Goal: Task Accomplishment & Management: Complete application form

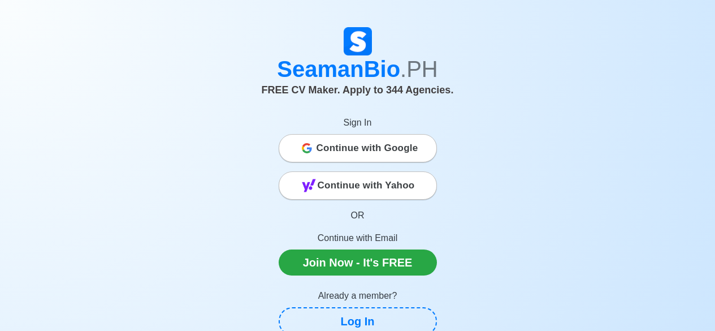
click at [362, 142] on span "Continue with Google" at bounding box center [367, 148] width 102 height 23
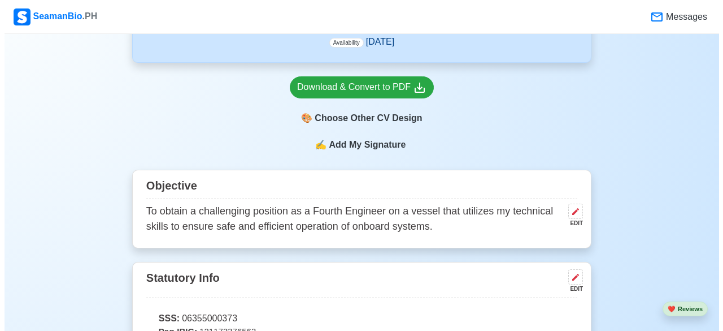
scroll to position [735, 0]
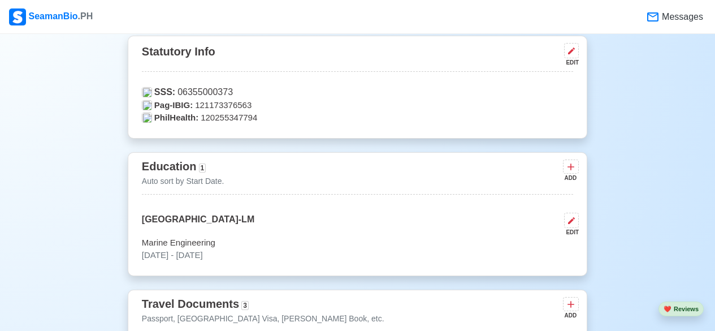
click at [169, 92] on span "SSS:" at bounding box center [164, 92] width 21 height 14
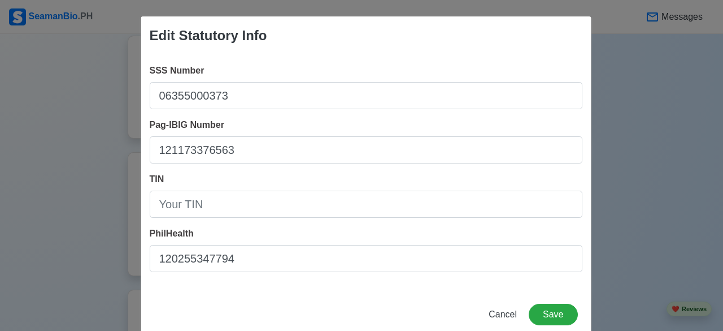
click at [628, 111] on div "Edit Statutory Info SSS Number 06355000373 Pag-IBIG Number 121173376563 TIN Phi…" at bounding box center [361, 165] width 723 height 331
click at [495, 314] on span "Cancel" at bounding box center [503, 314] width 28 height 10
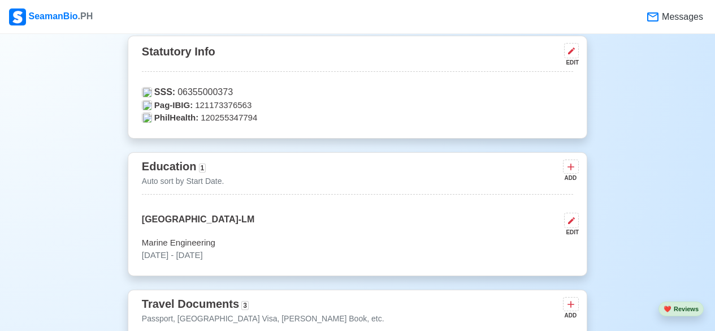
click at [188, 54] on div "Statutory Info EDIT" at bounding box center [357, 56] width 431 height 31
drag, startPoint x: 215, startPoint y: 57, endPoint x: 144, endPoint y: 51, distance: 71.4
click at [144, 51] on div "Statutory Info EDIT" at bounding box center [357, 56] width 431 height 31
copy div "Statutory Info"
drag, startPoint x: 156, startPoint y: 86, endPoint x: 163, endPoint y: 98, distance: 14.2
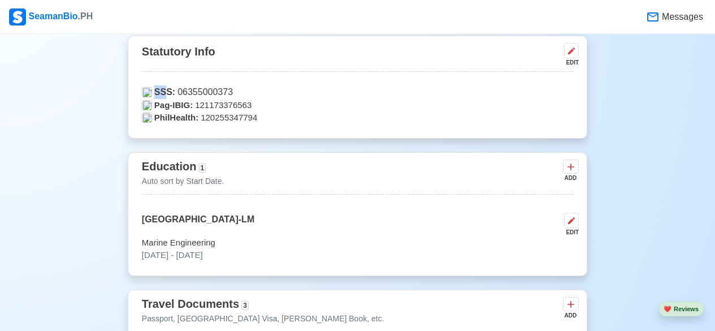
click at [163, 98] on div "Statutory Info EDIT SSS: 06355000373 Pag-IBIG: 121173376563 PhilHealth: 1202553…" at bounding box center [357, 87] width 459 height 103
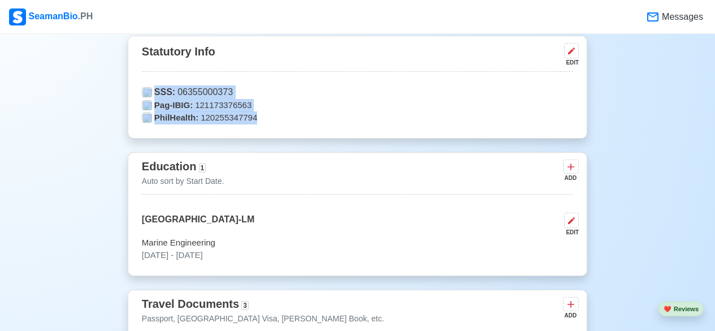
drag, startPoint x: 141, startPoint y: 86, endPoint x: 255, endPoint y: 122, distance: 119.4
click at [255, 122] on div "Statutory Info EDIT SSS: 06355000373 Pag-IBIG: 121173376563 PhilHealth: 1202553…" at bounding box center [357, 87] width 459 height 103
copy div "SSS: 06355000373 Pag-IBIG: 121173376563 PhilHealth: 120255347794"
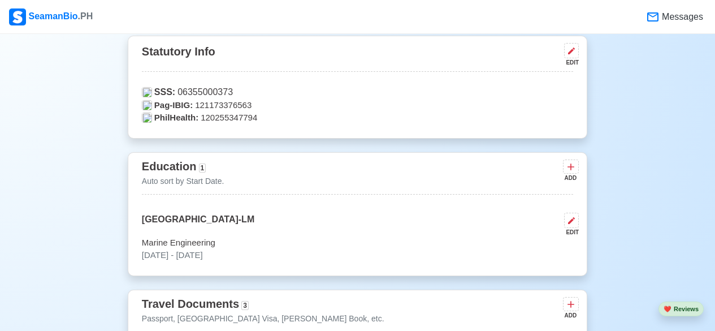
click at [162, 168] on span "Education" at bounding box center [169, 166] width 55 height 12
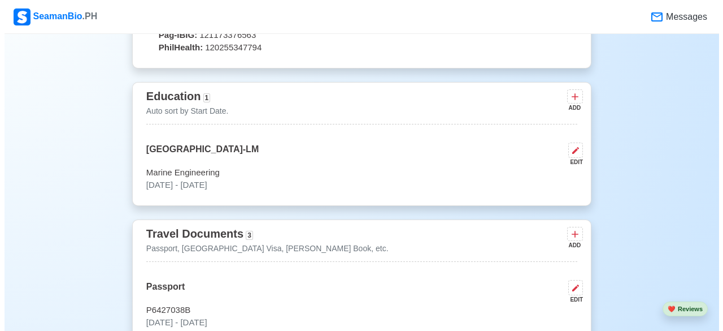
scroll to position [791, 0]
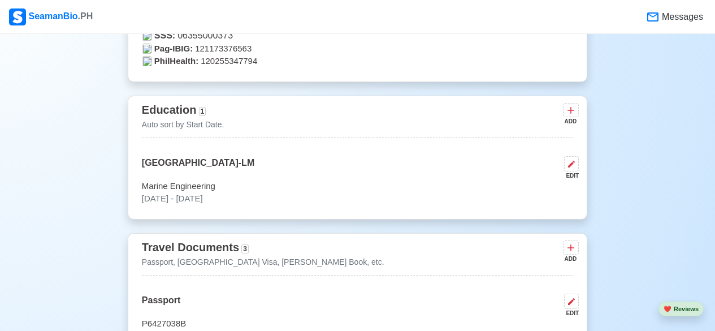
click at [164, 113] on span "Education" at bounding box center [169, 109] width 55 height 12
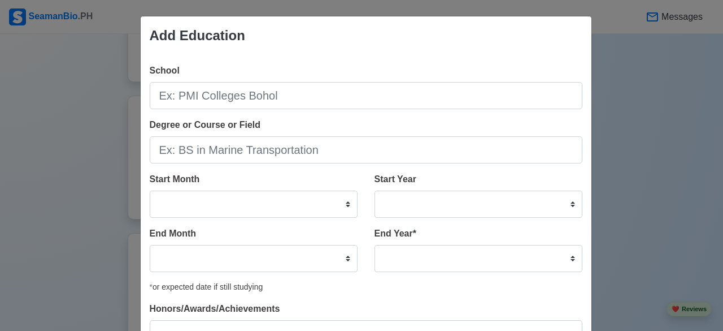
click at [628, 68] on div "Add Education School Degree or Course or Field Start Month January February Mar…" at bounding box center [361, 165] width 723 height 331
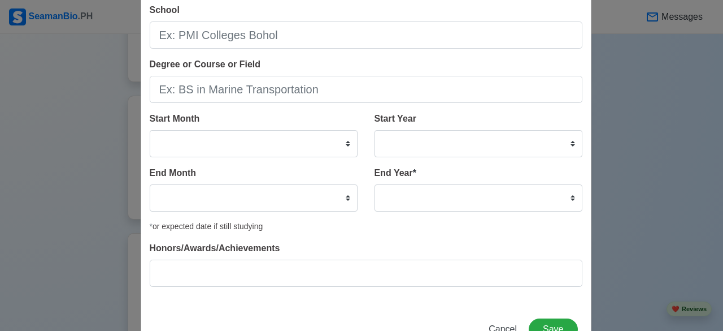
scroll to position [99, 0]
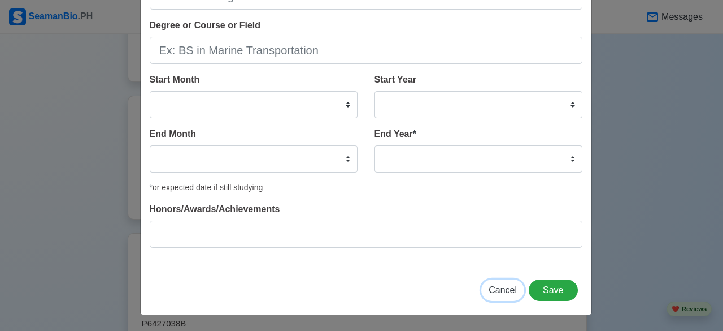
click at [498, 287] on span "Cancel" at bounding box center [503, 290] width 28 height 10
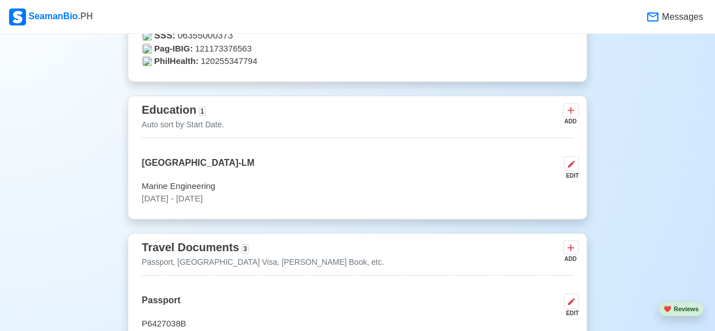
click at [183, 114] on span "Education" at bounding box center [169, 109] width 55 height 12
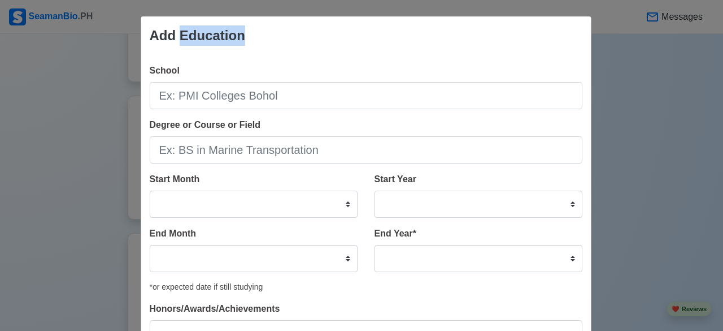
drag, startPoint x: 242, startPoint y: 36, endPoint x: 175, endPoint y: 40, distance: 67.3
click at [175, 40] on div "Add Education" at bounding box center [366, 35] width 451 height 38
copy div "Education"
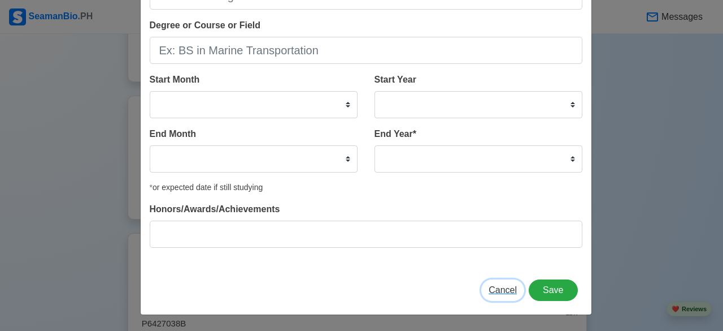
click at [498, 292] on span "Cancel" at bounding box center [503, 290] width 28 height 10
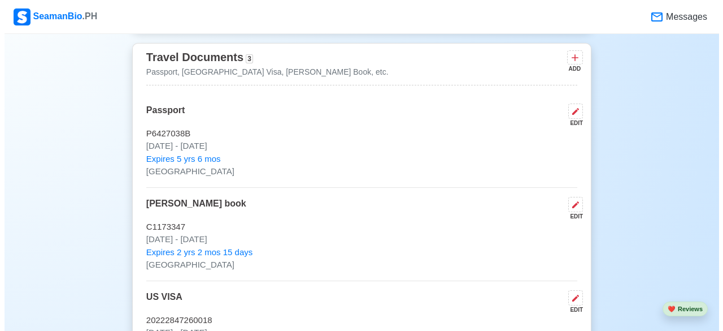
scroll to position [961, 0]
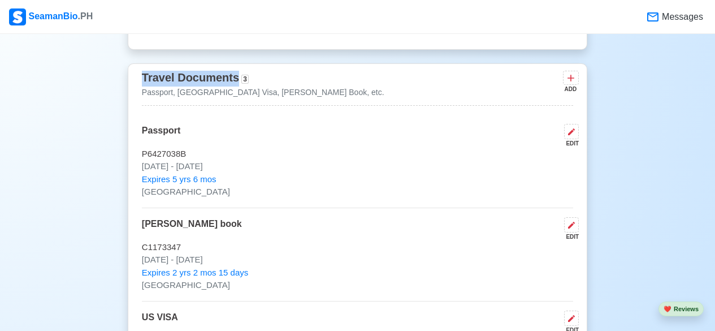
drag, startPoint x: 237, startPoint y: 83, endPoint x: 142, endPoint y: 80, distance: 95.0
click at [142, 80] on div "Travel Documents 3" at bounding box center [195, 79] width 107 height 16
copy span "Travel Documents"
click at [571, 131] on icon at bounding box center [571, 131] width 9 height 9
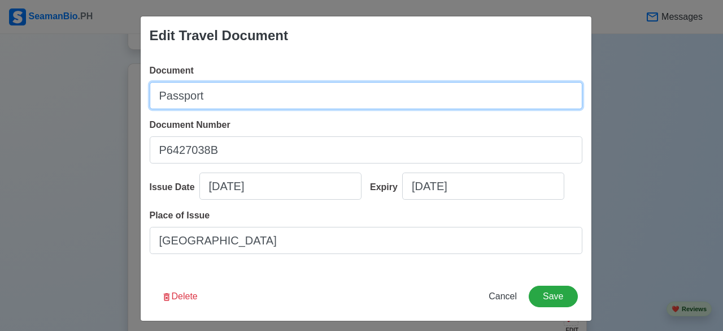
drag, startPoint x: 206, startPoint y: 97, endPoint x: 149, endPoint y: 94, distance: 57.7
click at [150, 94] on input "Passport" at bounding box center [366, 95] width 433 height 27
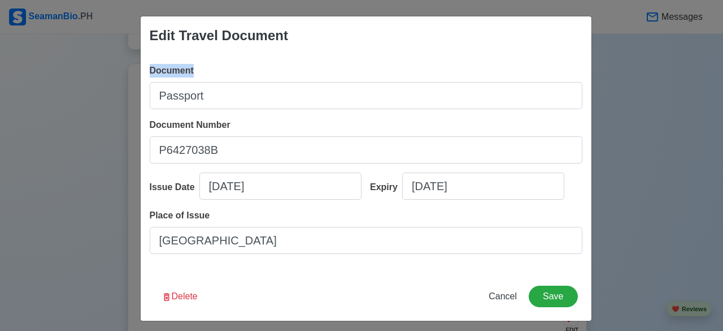
drag, startPoint x: 190, startPoint y: 72, endPoint x: 147, endPoint y: 72, distance: 42.9
click at [150, 72] on div "Document Passport" at bounding box center [366, 86] width 433 height 45
copy span "Document"
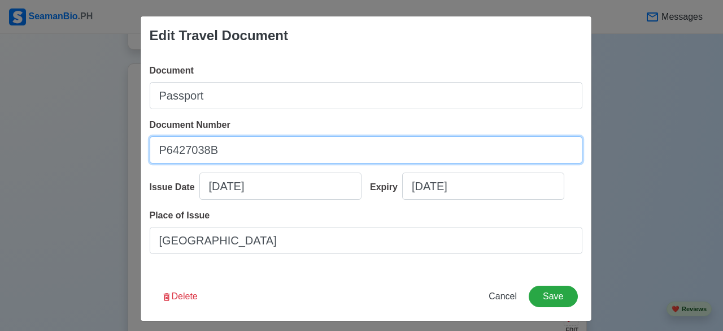
drag, startPoint x: 227, startPoint y: 151, endPoint x: 136, endPoint y: 145, distance: 91.2
click at [140, 145] on div "Edit Travel Document Document Passport Document Number P6427038B Issue Date 03/…" at bounding box center [366, 168] width 452 height 305
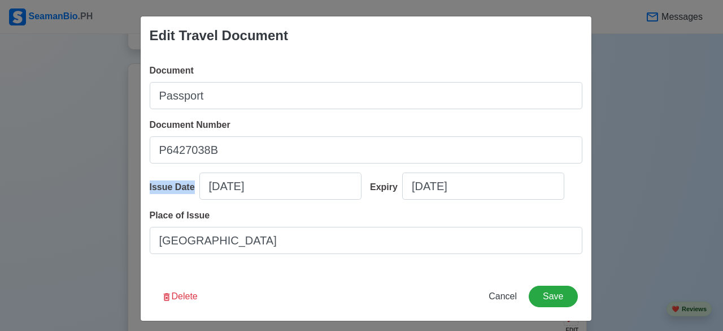
drag, startPoint x: 146, startPoint y: 186, endPoint x: 256, endPoint y: 192, distance: 110.3
click at [256, 192] on div "Issue Date 03/02/2021" at bounding box center [256, 190] width 212 height 36
copy div "Issue Date"
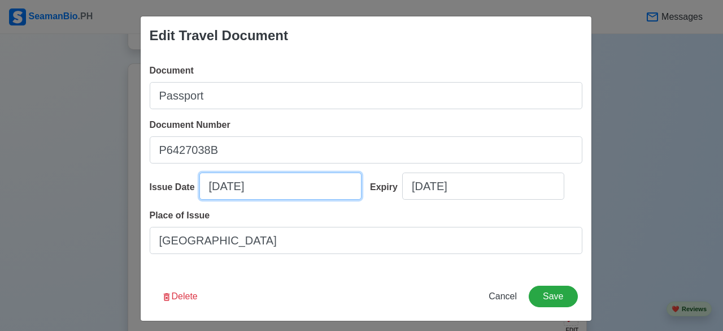
click at [232, 190] on input "03/02/2021" at bounding box center [280, 185] width 162 height 27
select select "****"
select select "*****"
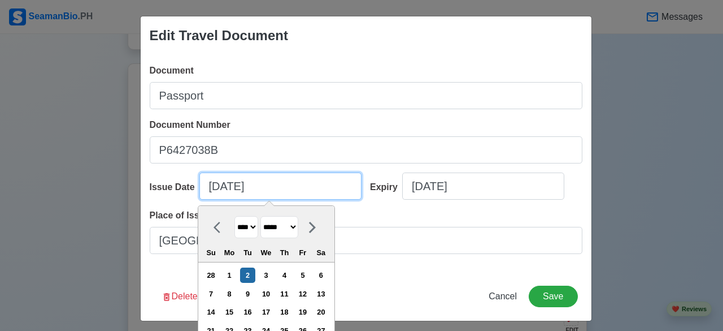
click at [232, 190] on input "03/02/2021" at bounding box center [280, 185] width 162 height 27
drag, startPoint x: 265, startPoint y: 189, endPoint x: 195, endPoint y: 183, distance: 70.4
click at [199, 183] on input "03/02/2021" at bounding box center [280, 185] width 162 height 27
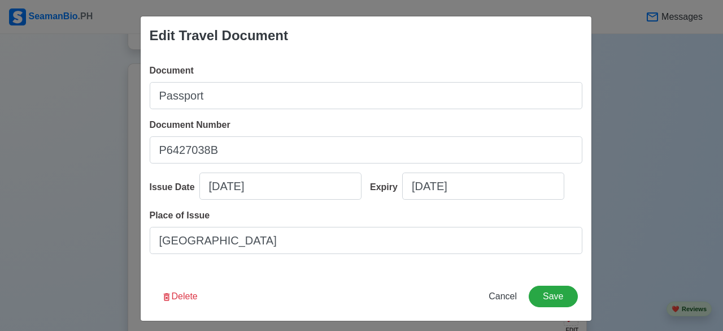
click at [373, 190] on div "Expiry" at bounding box center [386, 187] width 32 height 14
click at [402, 190] on input "03/02/2031" at bounding box center [483, 185] width 162 height 27
select select "****"
select select "*****"
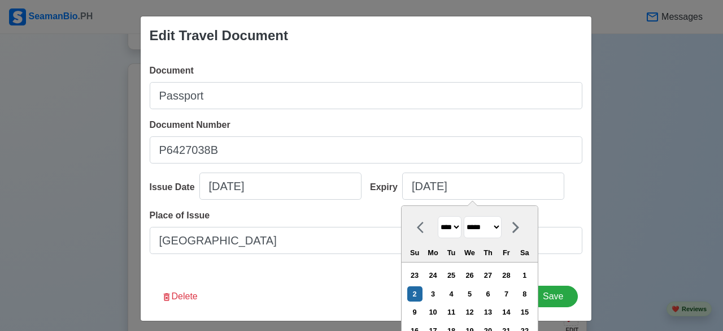
click at [373, 188] on div "Expiry" at bounding box center [386, 187] width 32 height 14
click at [402, 188] on input "03/02/2031" at bounding box center [483, 185] width 162 height 27
select select "****"
select select "*****"
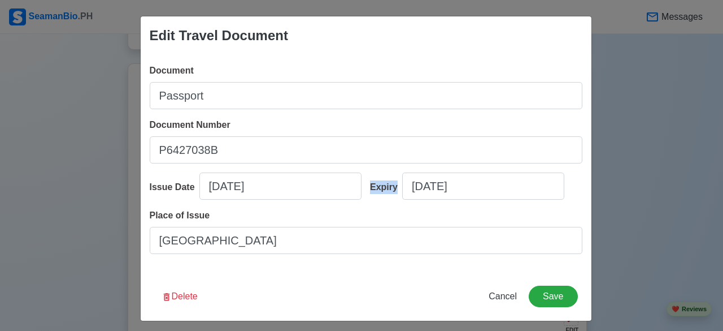
drag, startPoint x: 364, startPoint y: 185, endPoint x: 392, endPoint y: 186, distance: 27.7
click at [392, 186] on div "Expiry 03/02/2031" at bounding box center [472, 190] width 221 height 36
copy div "Expiry"
select select "****"
select select "*****"
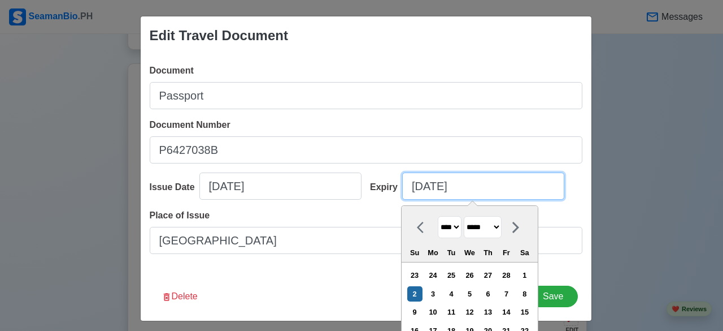
click at [419, 188] on input "03/02/2031" at bounding box center [483, 185] width 162 height 27
drag, startPoint x: 468, startPoint y: 189, endPoint x: 388, endPoint y: 191, distance: 79.7
click at [388, 191] on div "Expiry 03/02/2031 **** **** **** **** **** **** **** **** **** **** **** **** *…" at bounding box center [472, 190] width 221 height 36
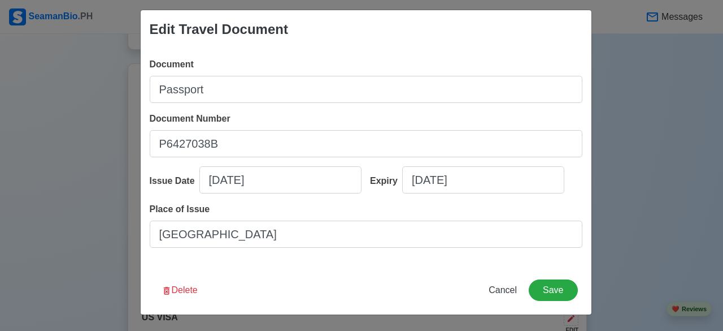
drag, startPoint x: 587, startPoint y: 211, endPoint x: 532, endPoint y: 225, distance: 57.2
click at [587, 212] on div "Edit Travel Document Document Passport Document Number P6427038B Issue Date 03/…" at bounding box center [366, 162] width 452 height 305
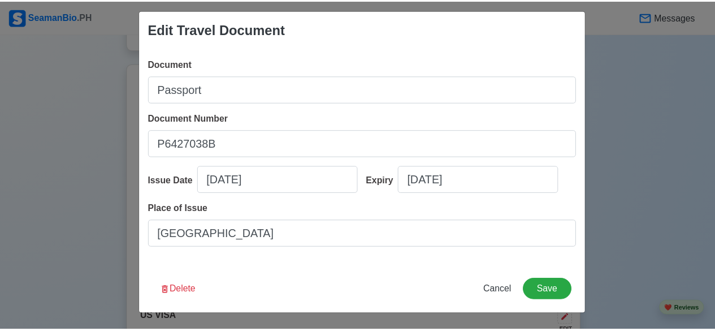
scroll to position [6, 0]
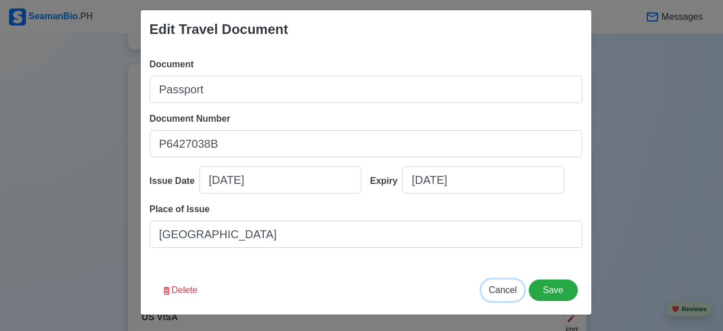
click at [501, 294] on span "Cancel" at bounding box center [503, 290] width 28 height 10
type input "09/02/2025"
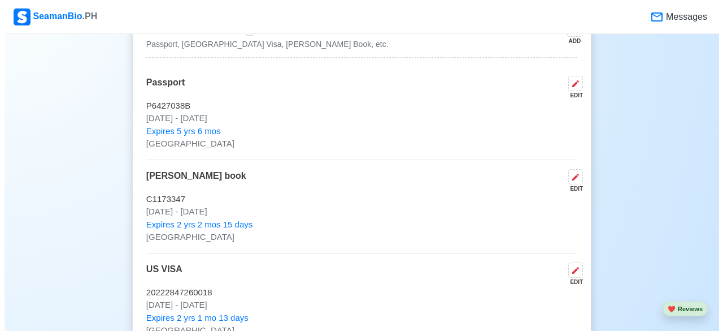
scroll to position [1074, 0]
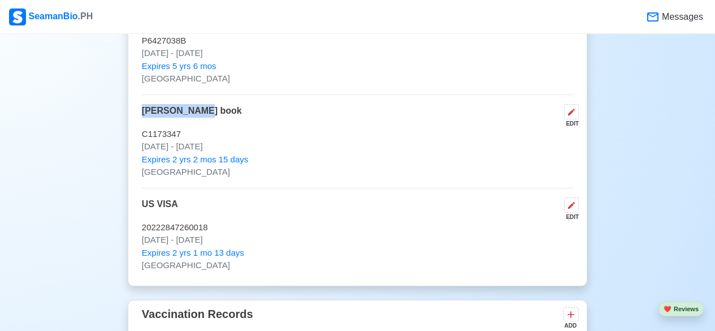
drag, startPoint x: 203, startPoint y: 113, endPoint x: 143, endPoint y: 109, distance: 60.6
click at [143, 109] on div "Seamans book EDIT" at bounding box center [357, 116] width 431 height 24
copy p "Seamans book"
drag, startPoint x: 181, startPoint y: 134, endPoint x: 144, endPoint y: 134, distance: 36.7
click at [144, 134] on p "C1173347" at bounding box center [357, 134] width 431 height 13
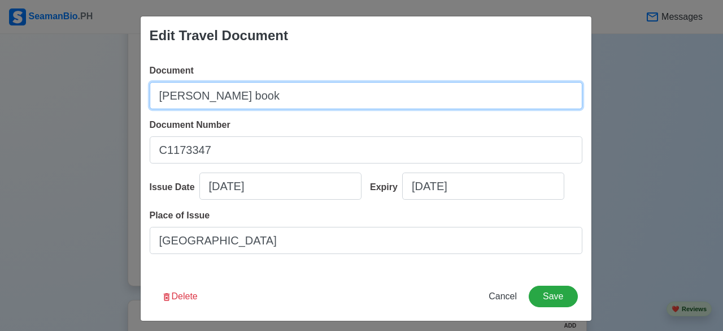
drag, startPoint x: 254, startPoint y: 96, endPoint x: 133, endPoint y: 96, distance: 120.9
click at [133, 96] on div "Edit Travel Document Document Seamans book Document Number C1173347 Issue Date …" at bounding box center [361, 165] width 723 height 331
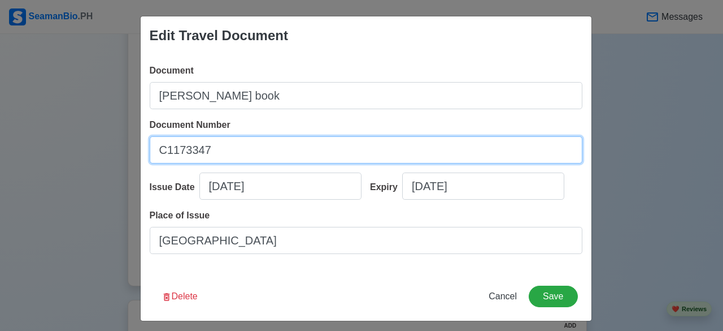
drag, startPoint x: 168, startPoint y: 150, endPoint x: 142, endPoint y: 150, distance: 26.0
click at [142, 150] on div "Document Seamans book Document Number C1173347 Issue Date 11/19/2017 Expiry 11/…" at bounding box center [366, 163] width 451 height 217
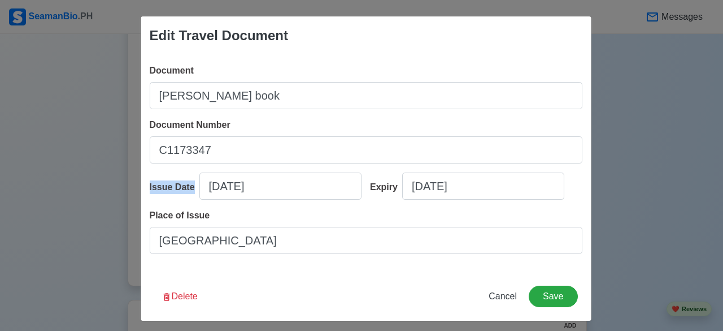
drag, startPoint x: 145, startPoint y: 186, endPoint x: 188, endPoint y: 186, distance: 42.4
click at [188, 186] on div "Issue Date" at bounding box center [175, 187] width 50 height 14
copy div "Issue Date"
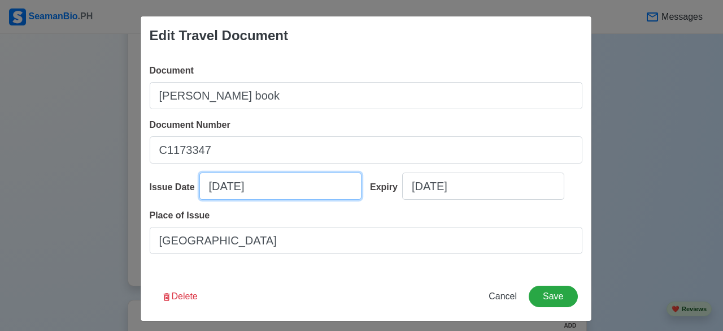
select select "****"
select select "********"
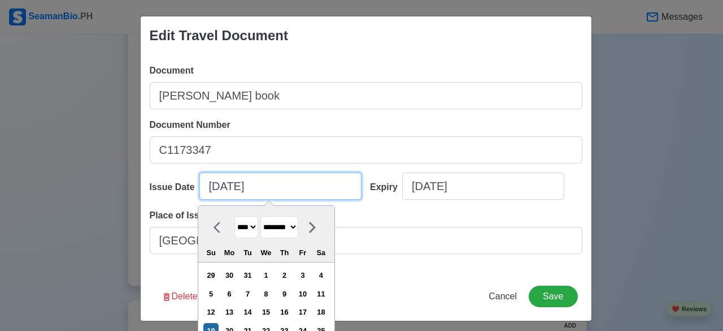
drag, startPoint x: 266, startPoint y: 187, endPoint x: 203, endPoint y: 180, distance: 63.1
click at [203, 180] on input "11/19/2017" at bounding box center [280, 185] width 162 height 27
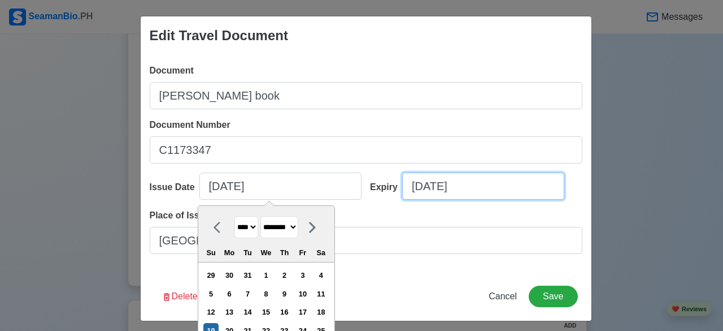
select select "****"
select select "********"
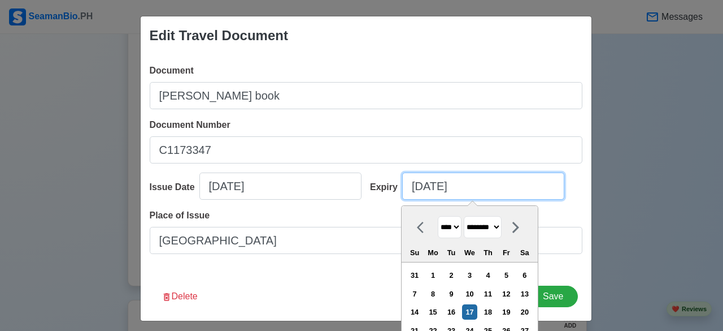
click at [420, 189] on input "11/17/2027" at bounding box center [483, 185] width 162 height 27
drag, startPoint x: 477, startPoint y: 186, endPoint x: 396, endPoint y: 193, distance: 81.1
click at [396, 193] on div "Expiry 11/17/2027 **** **** **** **** **** **** **** **** **** **** **** **** *…" at bounding box center [472, 190] width 221 height 36
click at [467, 186] on input "11/17/2027" at bounding box center [483, 185] width 162 height 27
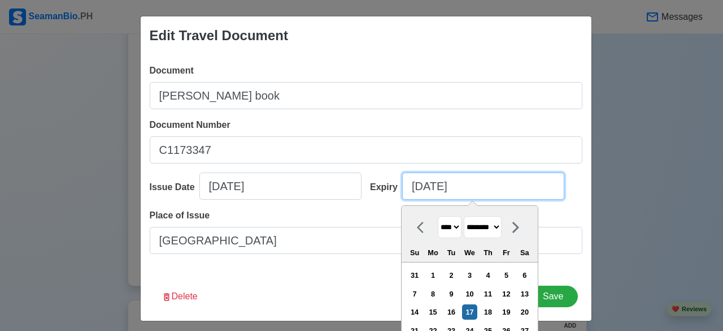
drag, startPoint x: 463, startPoint y: 186, endPoint x: 406, endPoint y: 188, distance: 56.5
click at [406, 188] on input "11/17/2027" at bounding box center [483, 185] width 162 height 27
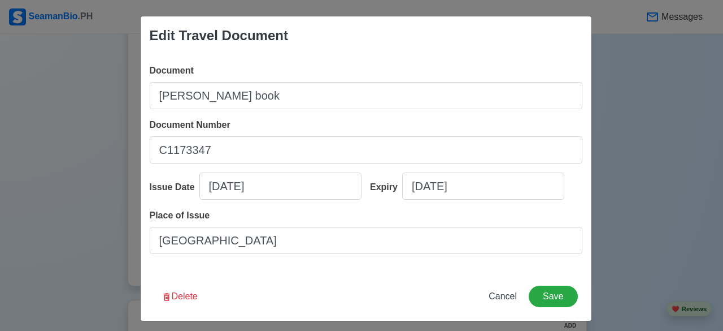
drag, startPoint x: 641, startPoint y: 72, endPoint x: 606, endPoint y: 127, distance: 65.8
click at [637, 84] on div "Edit Travel Document Document Seamans book Document Number C1173347 Issue Date …" at bounding box center [361, 165] width 723 height 331
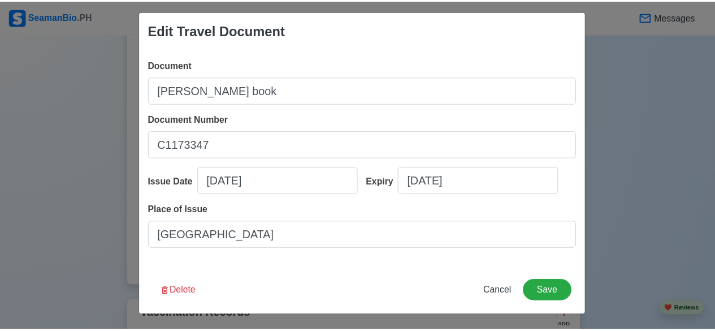
scroll to position [6, 0]
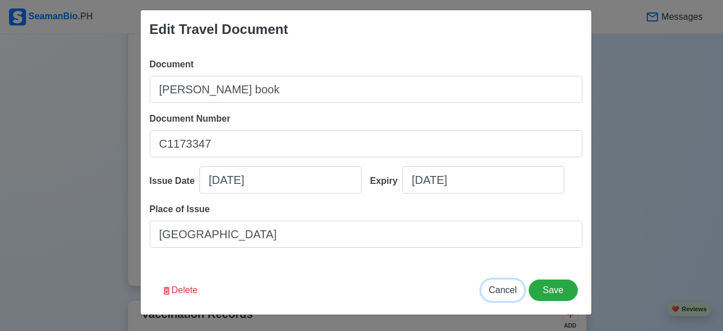
click at [516, 284] on button "Cancel" at bounding box center [502, 289] width 43 height 21
type input "09/02/2025"
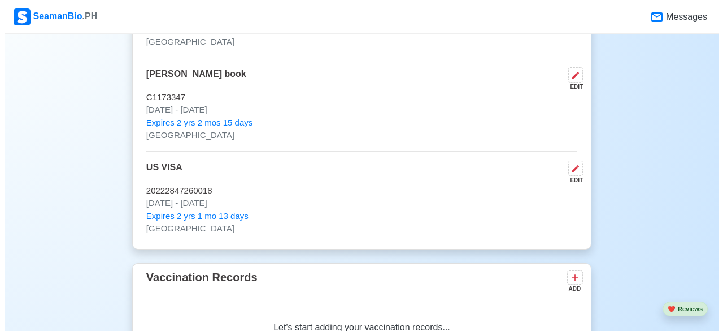
scroll to position [1130, 0]
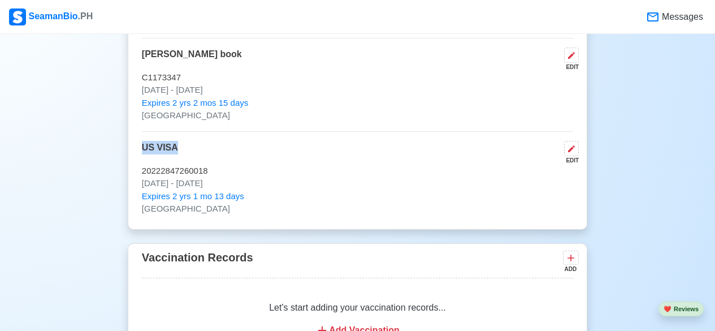
drag, startPoint x: 176, startPoint y: 151, endPoint x: 144, endPoint y: 150, distance: 32.2
click at [144, 150] on p "US VISA" at bounding box center [160, 153] width 36 height 24
copy p "US VISA"
drag, startPoint x: 208, startPoint y: 174, endPoint x: 142, endPoint y: 173, distance: 66.1
click at [142, 173] on p "20222847260018" at bounding box center [357, 170] width 431 height 13
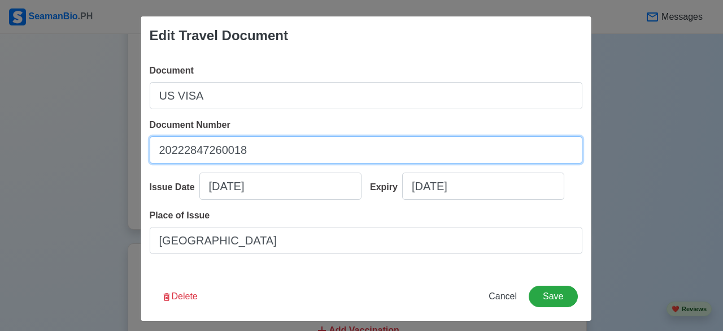
drag, startPoint x: 249, startPoint y: 150, endPoint x: 141, endPoint y: 159, distance: 107.8
click at [141, 159] on div "Document US VISA Document Number 20222847260018 Issue Date 10/17/2022 Expiry 10…" at bounding box center [366, 163] width 451 height 217
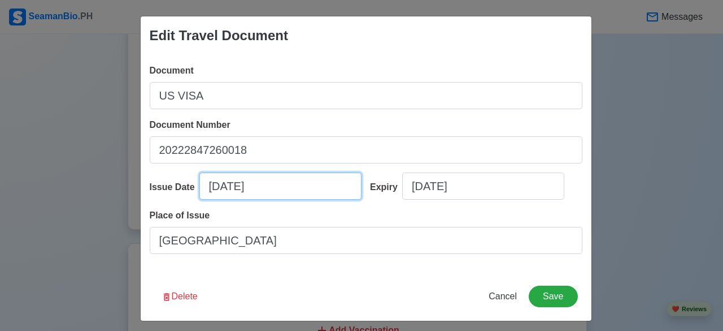
select select "****"
select select "*******"
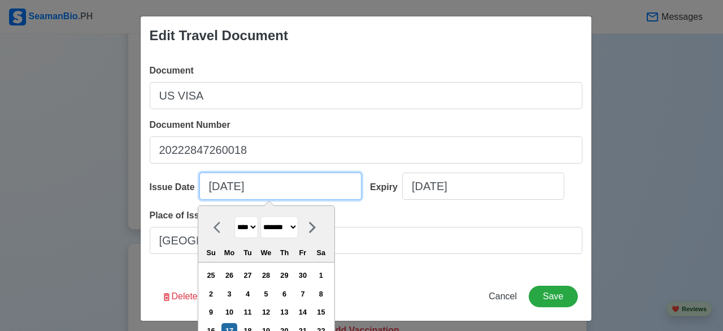
drag, startPoint x: 273, startPoint y: 186, endPoint x: 168, endPoint y: 186, distance: 104.5
click at [168, 186] on div "Issue Date 10/17/2022 **** **** **** **** **** **** **** **** **** **** **** **…" at bounding box center [256, 190] width 212 height 36
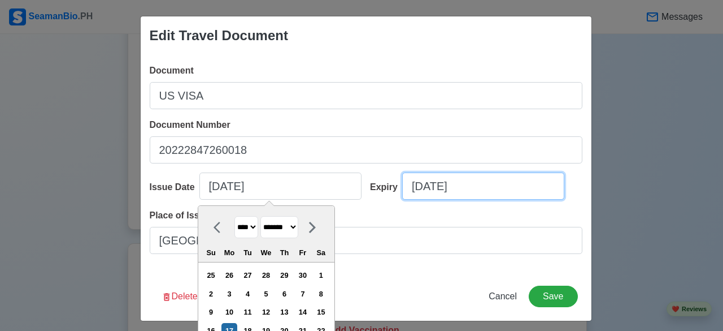
select select "****"
select select "*******"
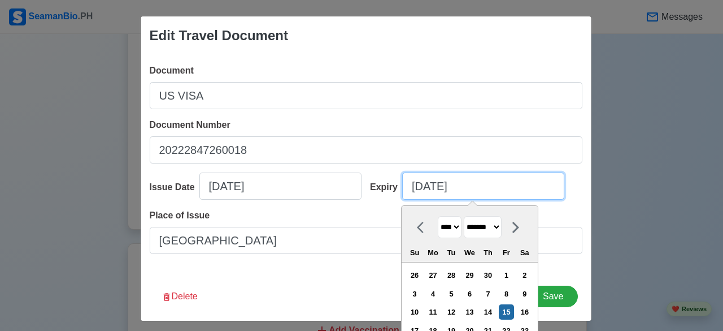
click at [414, 192] on input "10/15/2027" at bounding box center [483, 185] width 162 height 27
drag, startPoint x: 478, startPoint y: 187, endPoint x: 407, endPoint y: 187, distance: 70.6
click at [407, 187] on input "10/15/2027" at bounding box center [483, 185] width 162 height 27
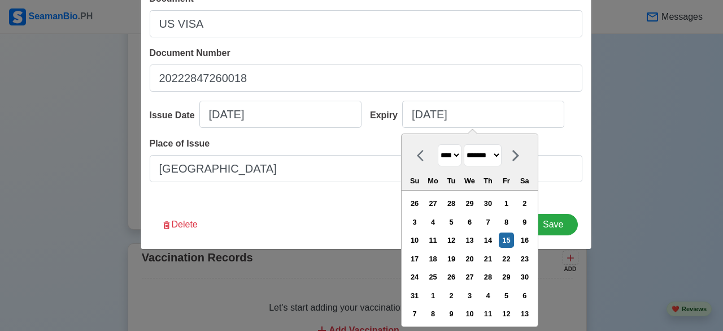
click at [621, 210] on div "Edit Travel Document Document US VISA Document Number 20222847260018 Issue Date…" at bounding box center [361, 165] width 723 height 331
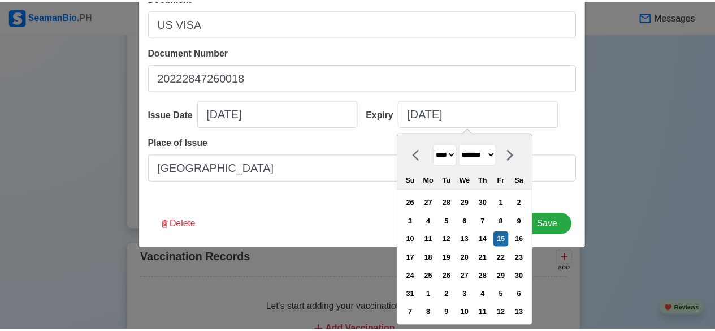
scroll to position [6, 0]
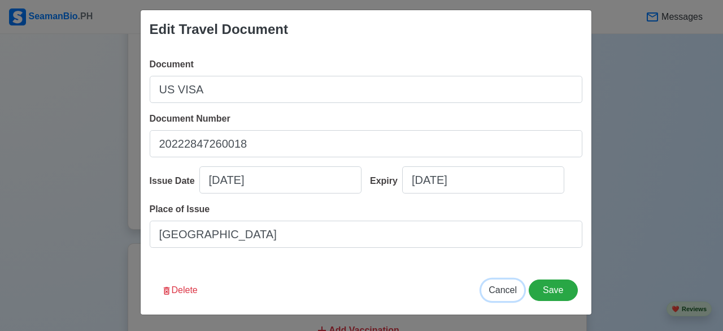
click at [496, 291] on span "Cancel" at bounding box center [503, 290] width 28 height 10
type input "09/02/2025"
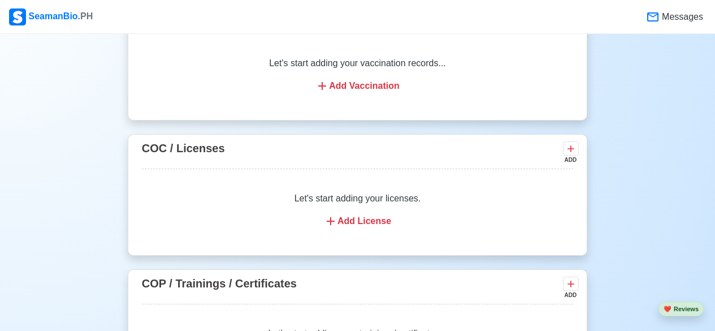
scroll to position [1378, 0]
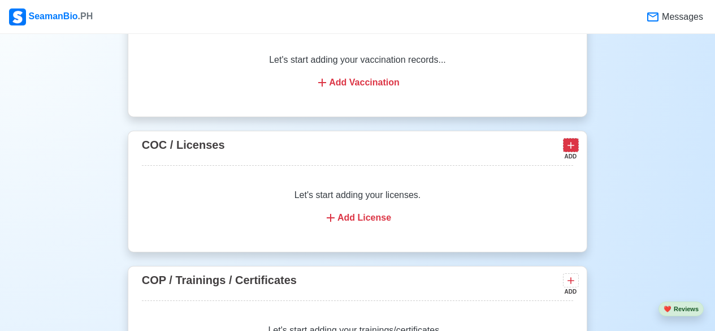
click at [565, 152] on button at bounding box center [571, 145] width 16 height 14
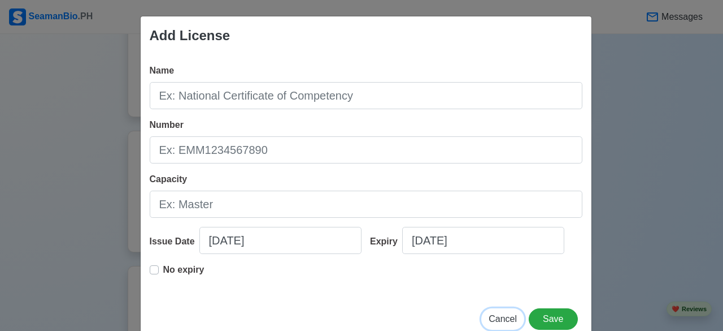
drag, startPoint x: 504, startPoint y: 319, endPoint x: 496, endPoint y: 307, distance: 15.0
click at [504, 320] on span "Cancel" at bounding box center [503, 319] width 28 height 10
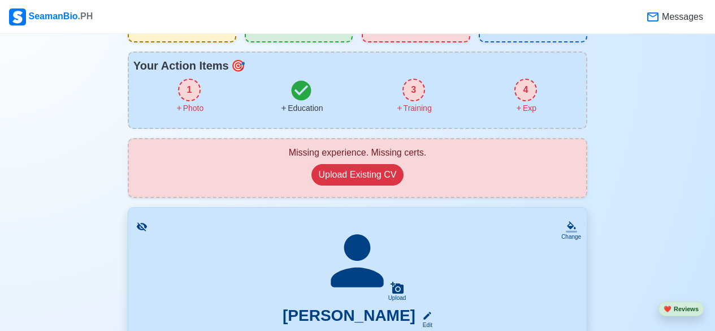
click at [420, 85] on div "3" at bounding box center [413, 90] width 23 height 23
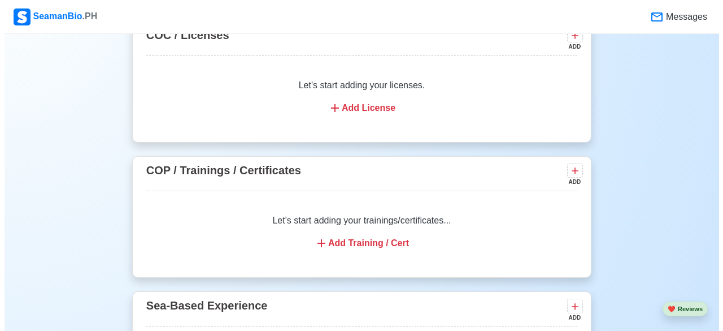
scroll to position [1431, 0]
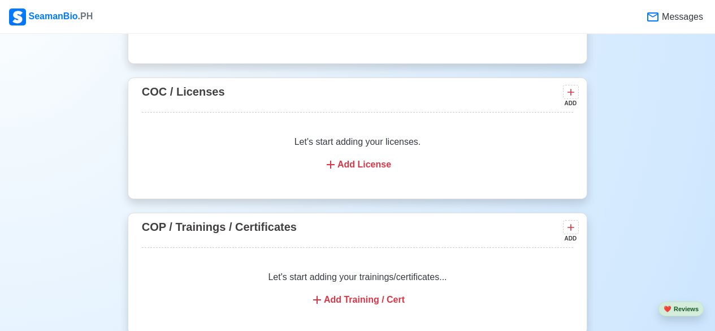
click at [354, 167] on div "Add License" at bounding box center [357, 165] width 404 height 14
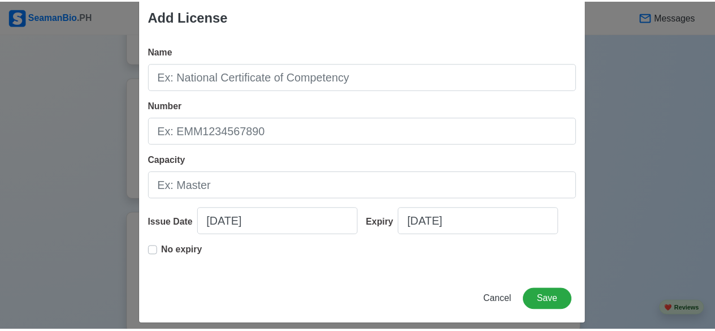
scroll to position [29, 0]
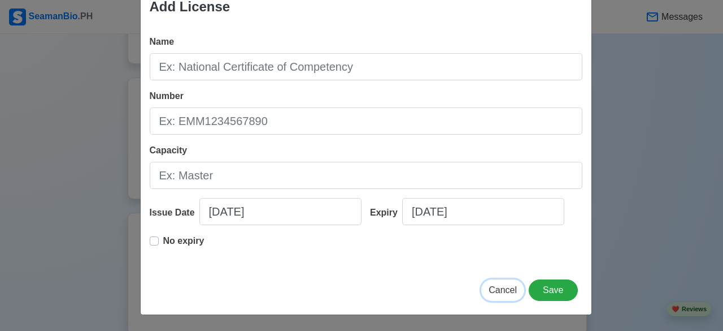
click at [508, 293] on span "Cancel" at bounding box center [503, 290] width 28 height 10
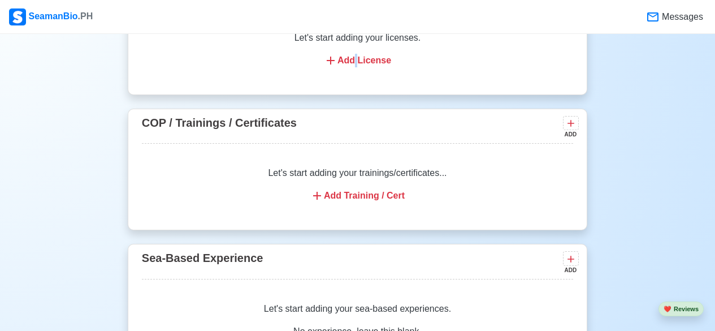
scroll to position [1544, 0]
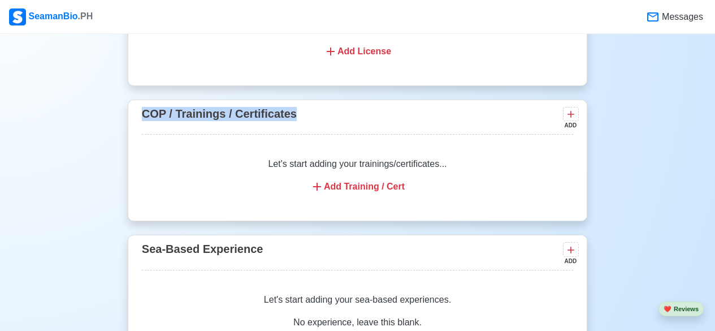
drag, startPoint x: 298, startPoint y: 119, endPoint x: 133, endPoint y: 120, distance: 165.6
click at [133, 120] on div "COP / Trainings / Certificates ADD Let's start adding your trainings/certificat…" at bounding box center [357, 160] width 459 height 122
copy span "COP / Trainings / Certificates"
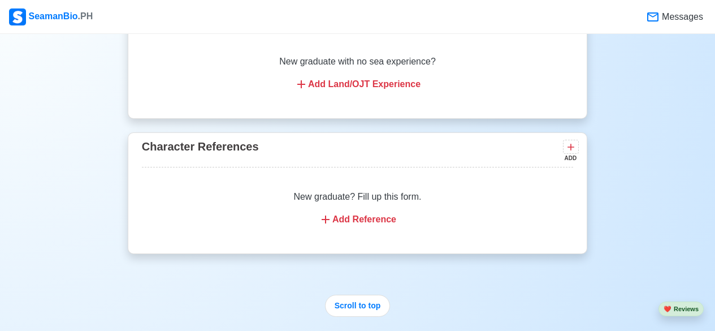
scroll to position [1996, 0]
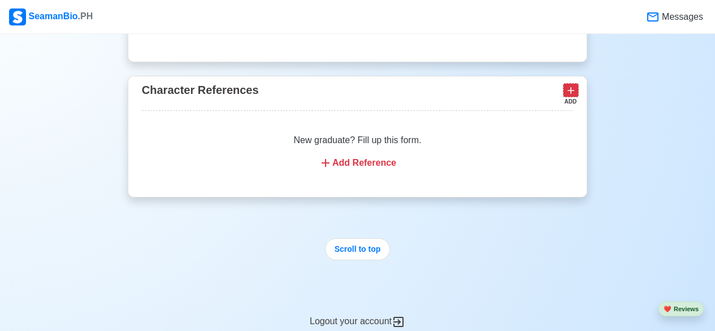
click at [573, 94] on icon at bounding box center [570, 90] width 11 height 11
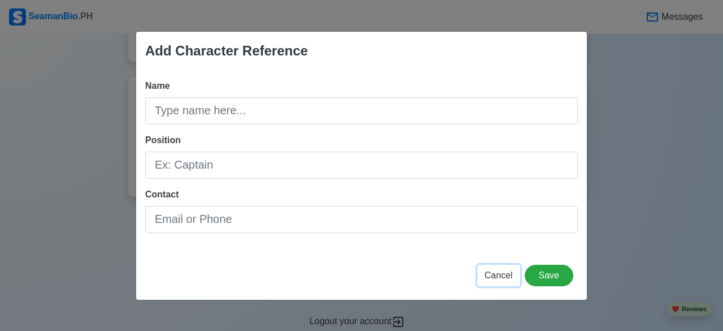
click at [502, 280] on span "Cancel" at bounding box center [499, 275] width 28 height 10
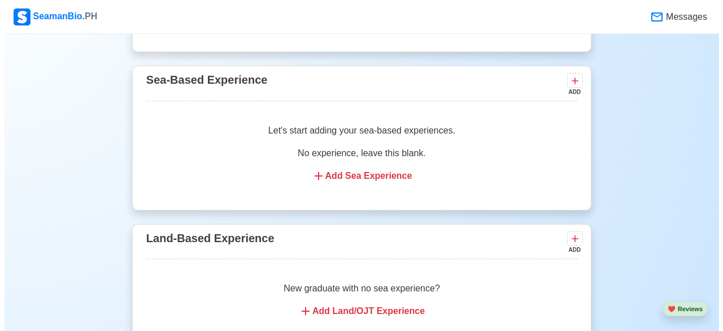
scroll to position [1713, 0]
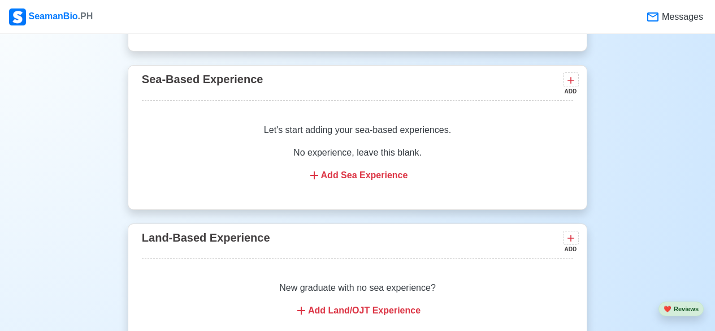
click at [372, 182] on div "Add Sea Experience" at bounding box center [357, 175] width 404 height 14
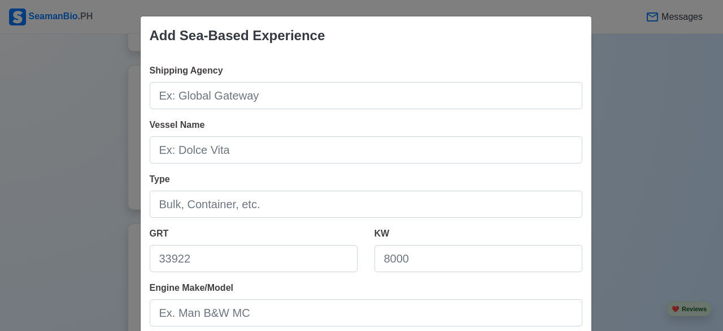
click at [664, 172] on div "Add Sea-Based Experience Shipping Agency Vessel Name Type GRT KW Engine Make/Mo…" at bounding box center [361, 165] width 723 height 331
click at [602, 89] on div "Add Sea-Based Experience Shipping Agency Vessel Name Type GRT KW Engine Make/Mo…" at bounding box center [361, 165] width 723 height 331
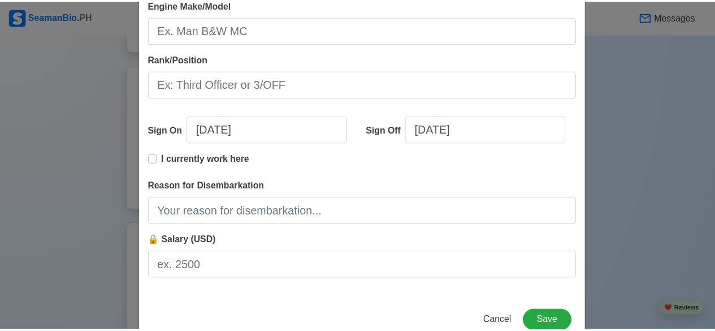
scroll to position [314, 0]
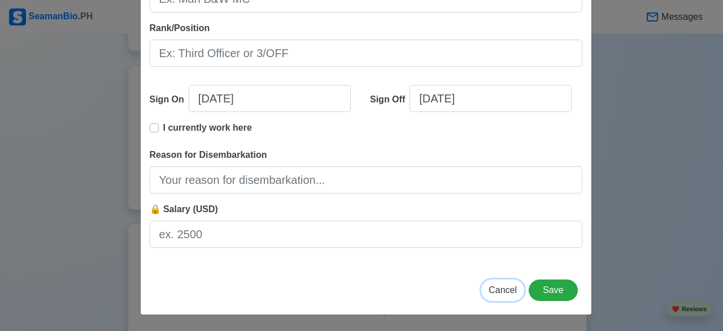
click at [504, 290] on span "Cancel" at bounding box center [503, 290] width 28 height 10
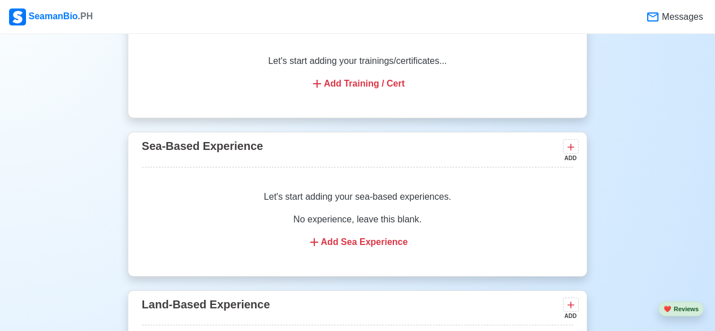
scroll to position [1544, 0]
